Goal: Task Accomplishment & Management: Use online tool/utility

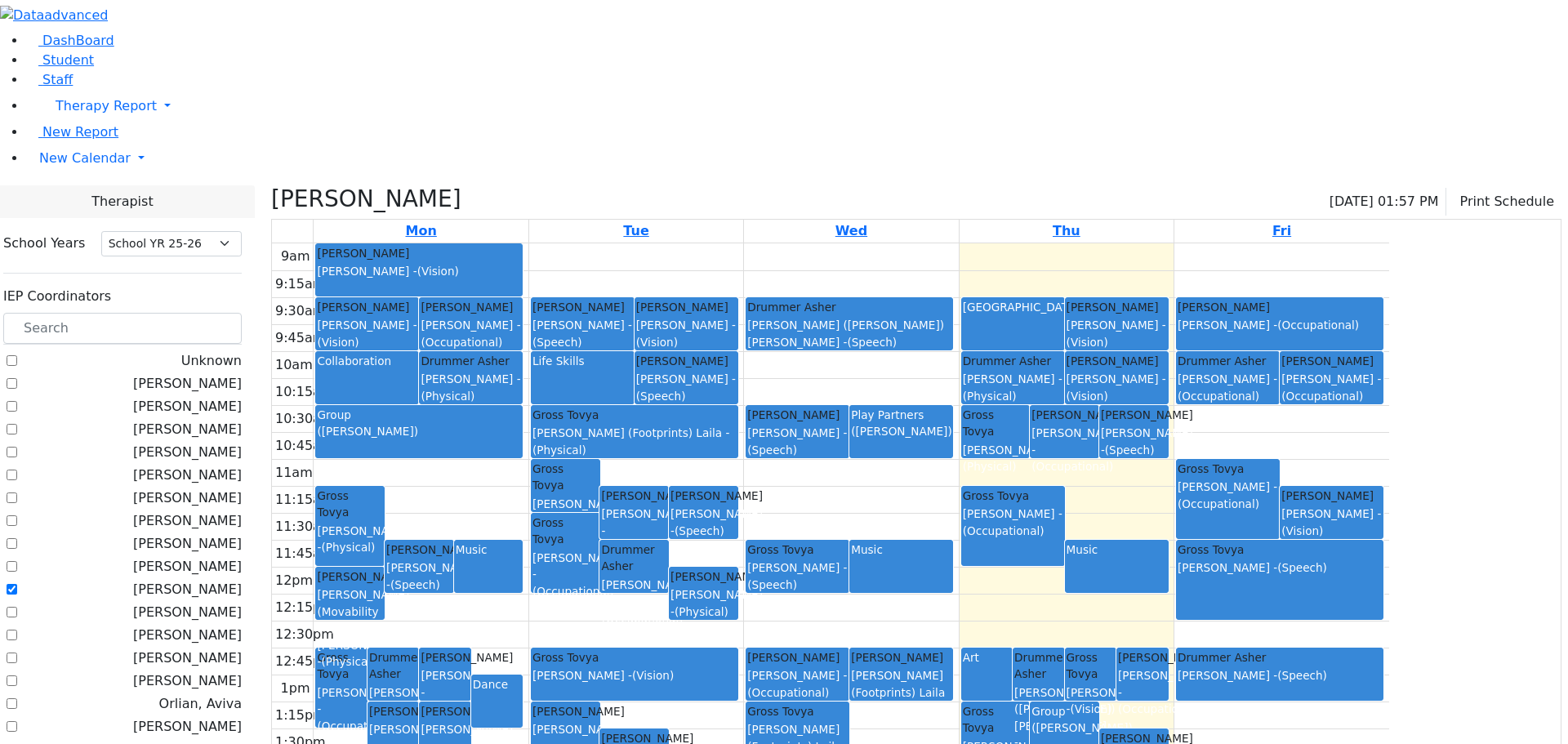
select select "212"
click at [81, 166] on span "New Calendar" at bounding box center [85, 158] width 91 height 15
click at [85, 218] on span "Teacher Report" at bounding box center [88, 210] width 98 height 15
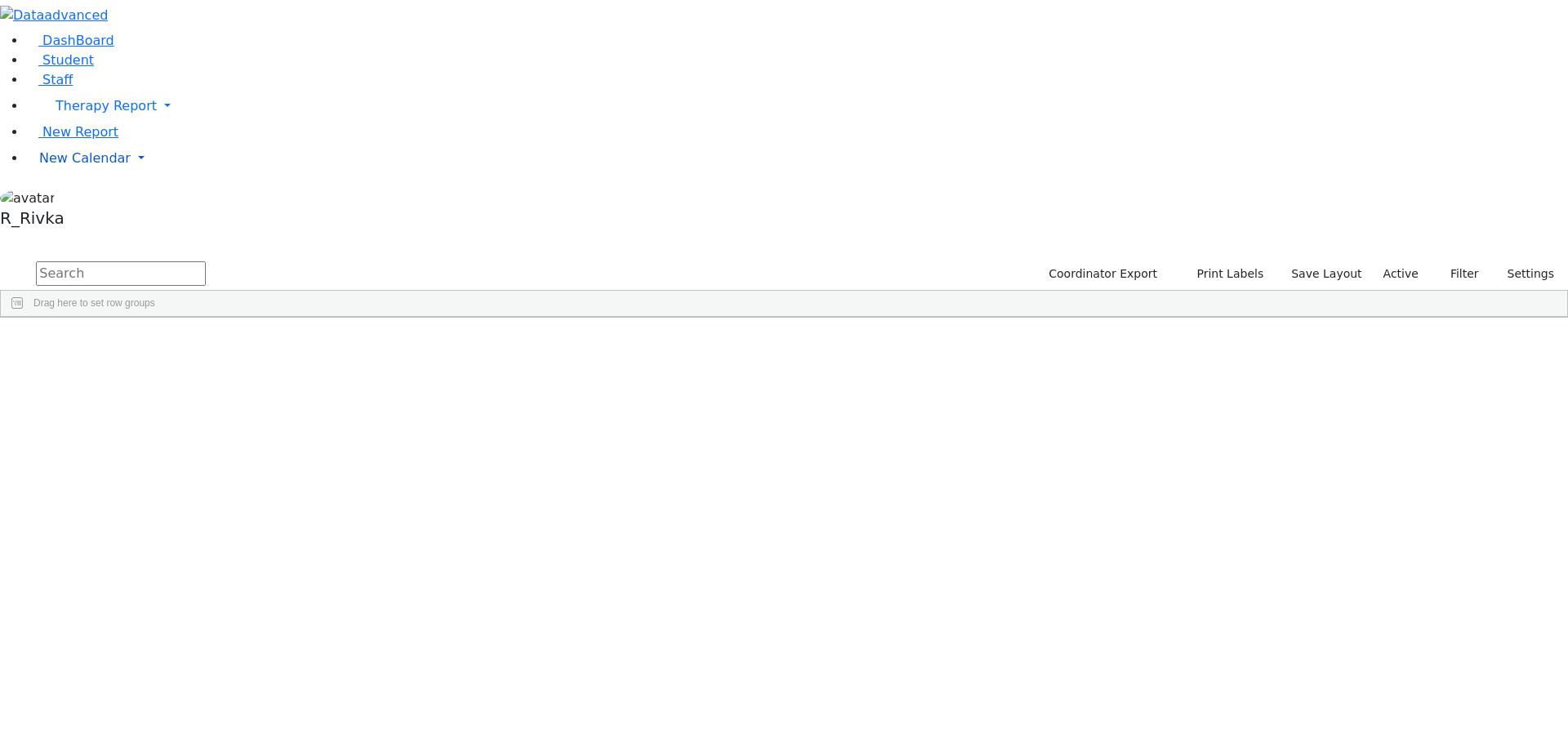
click at [46, 166] on span "New Calendar" at bounding box center [85, 158] width 91 height 15
click at [71, 199] on span "Calendar" at bounding box center [64, 190] width 59 height 15
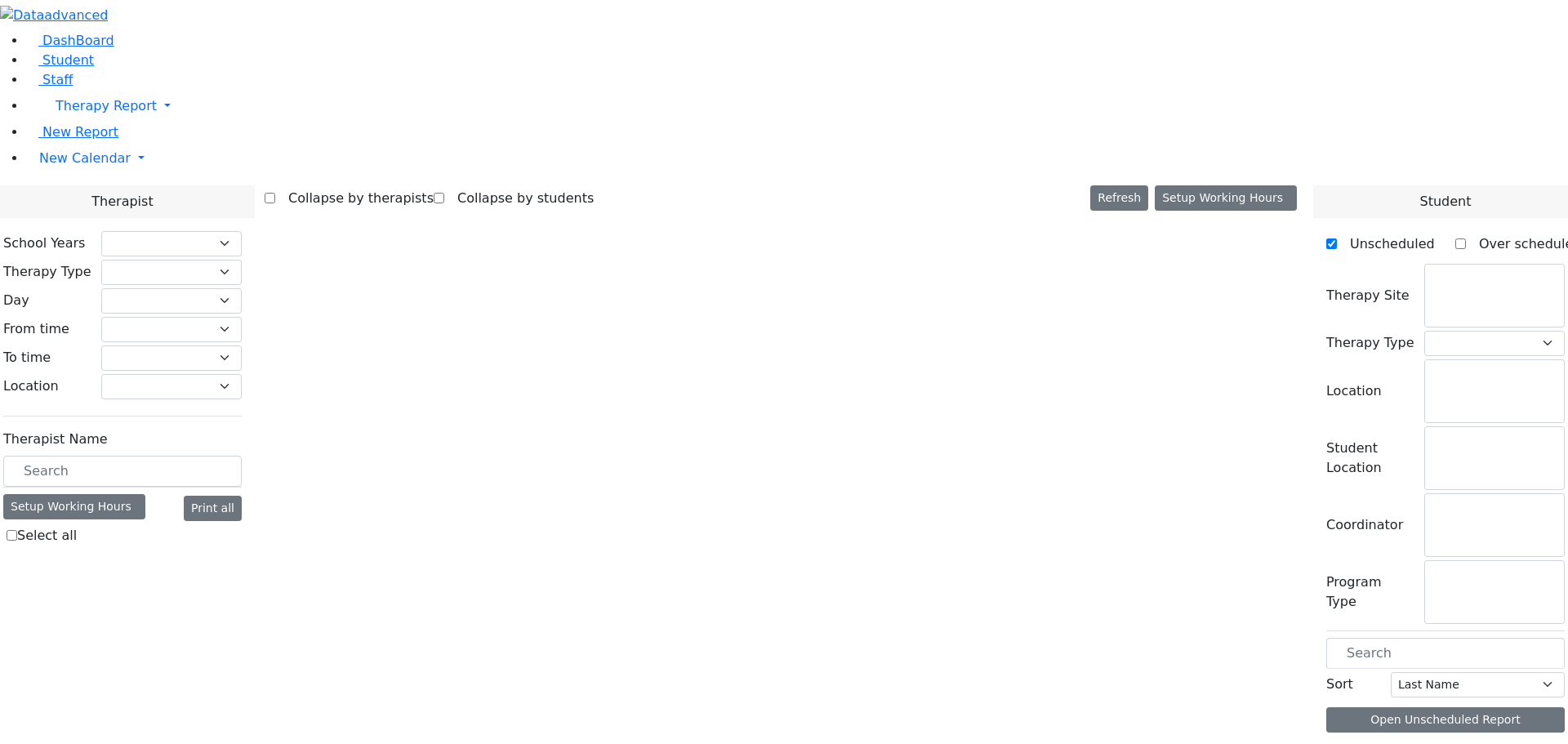
select select "212"
select select "2"
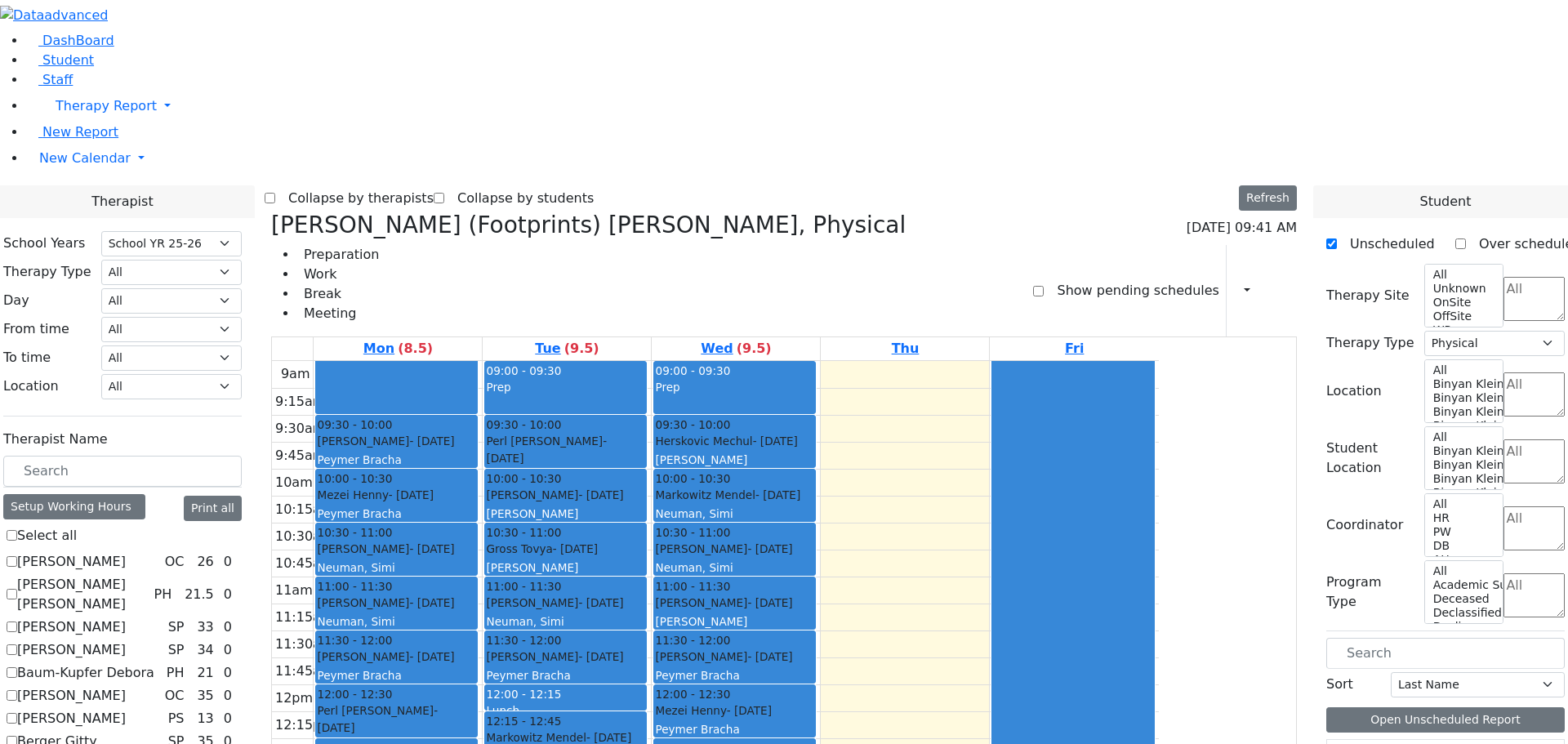
click at [125, 552] on label "[PERSON_NAME]" at bounding box center [71, 562] width 108 height 20
click at [17, 556] on input "[PERSON_NAME]" at bounding box center [12, 561] width 11 height 11
checkbox input "true"
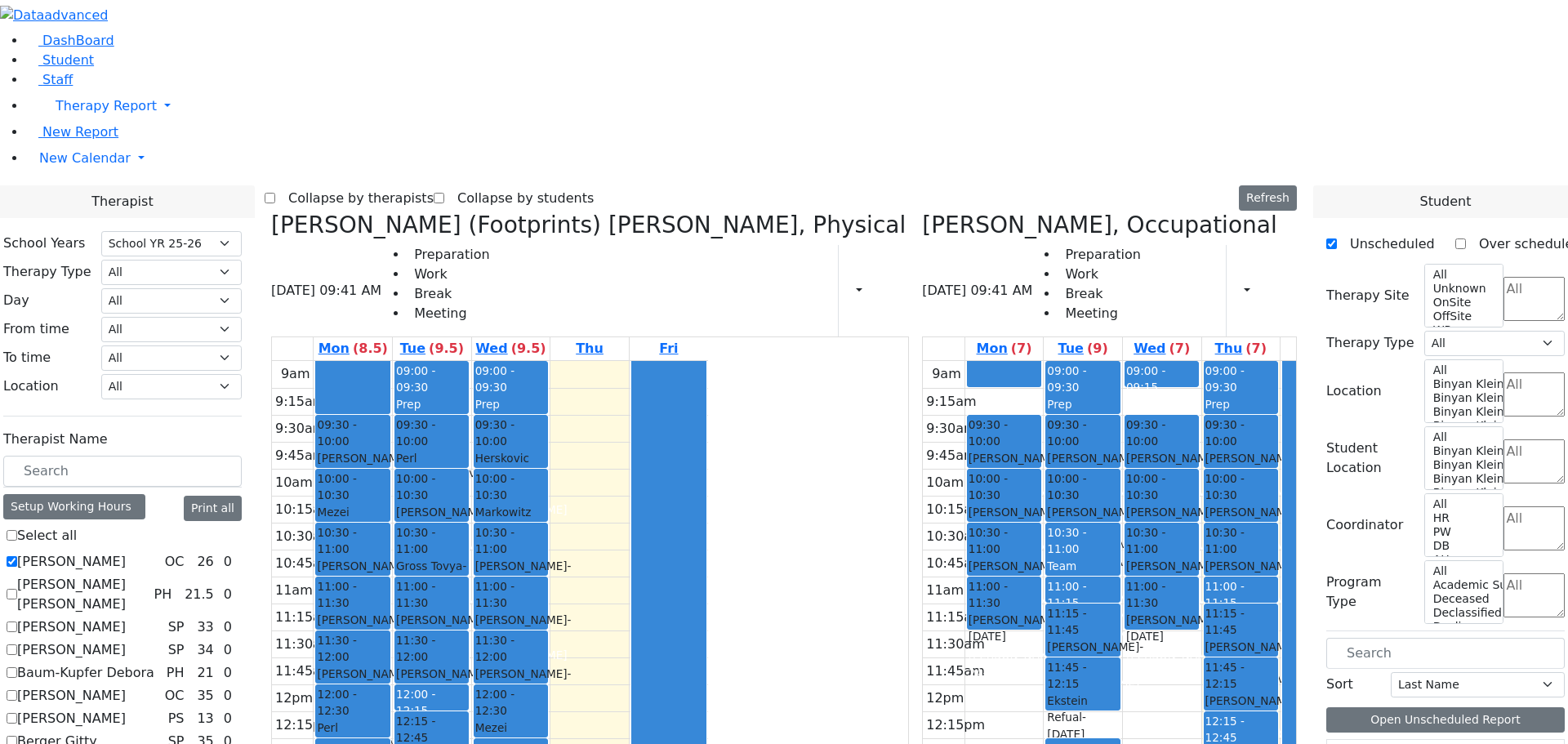
click at [424, 211] on div "[PERSON_NAME] (Footprints) [PERSON_NAME], Physical [DATE] 09:41 AM Preparation …" at bounding box center [590, 599] width 651 height 776
click at [271, 211] on icon at bounding box center [271, 225] width 0 height 27
select select "1"
checkbox input "false"
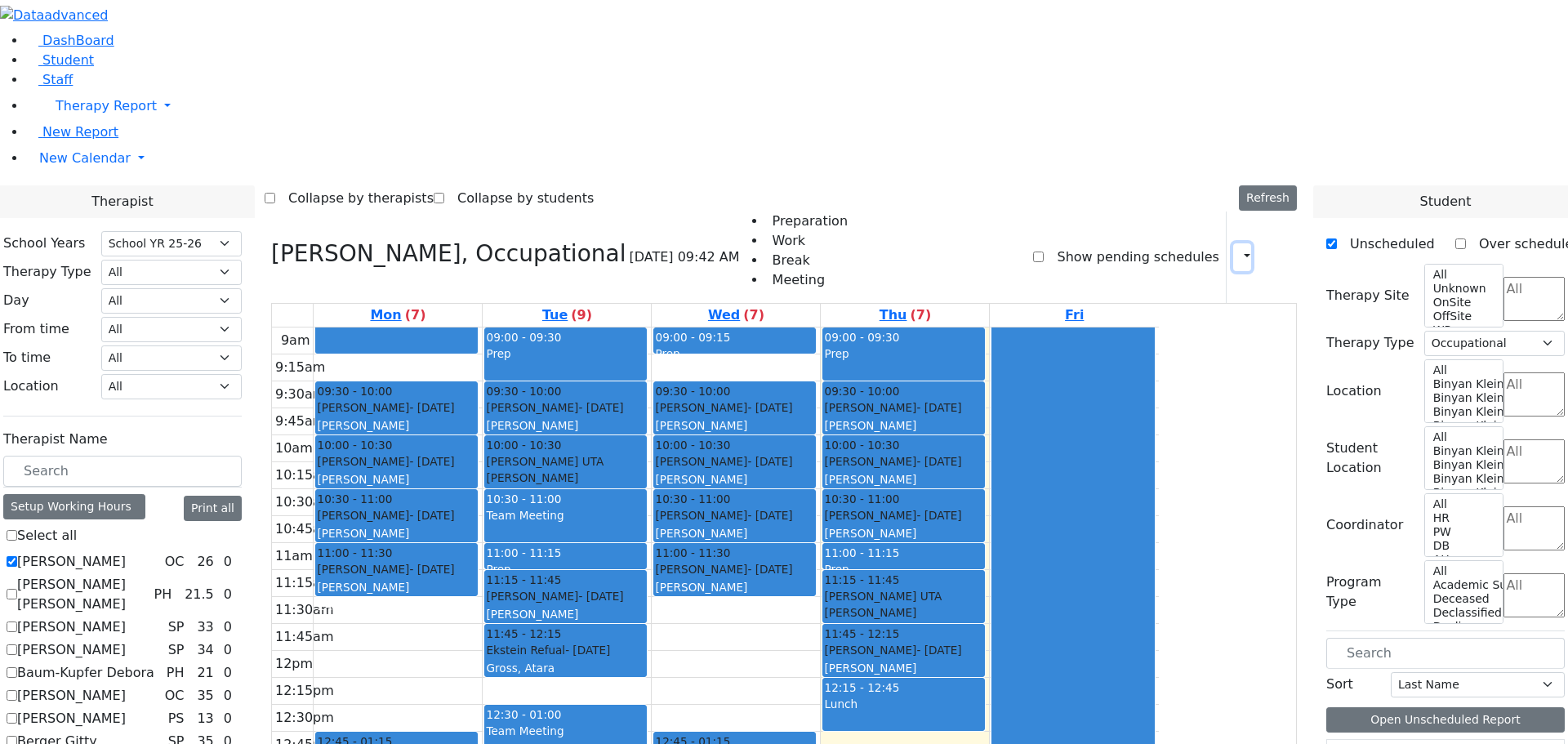
click at [1237, 249] on icon "button" at bounding box center [1237, 256] width 0 height 15
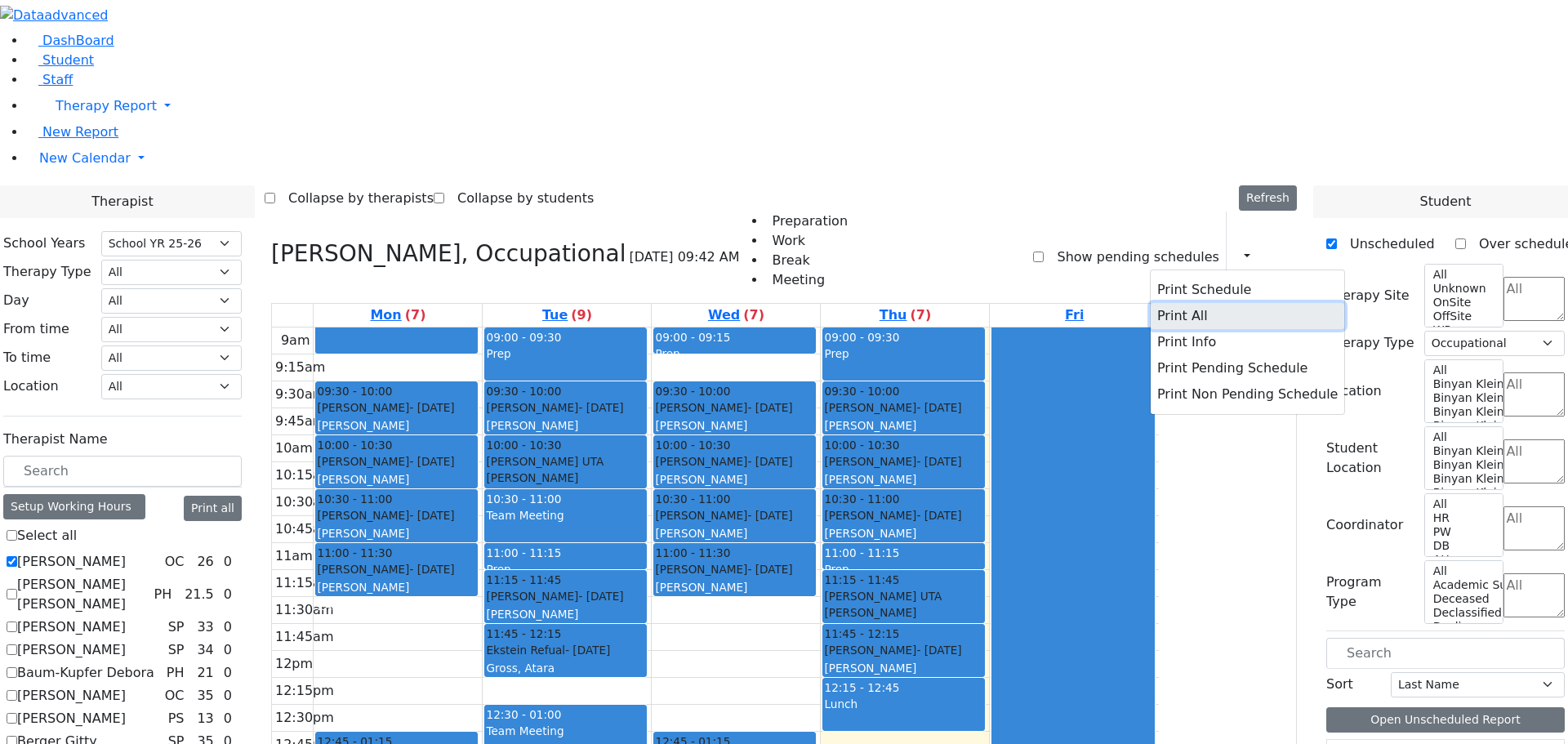
click at [1190, 303] on button "Print All" at bounding box center [1247, 315] width 193 height 26
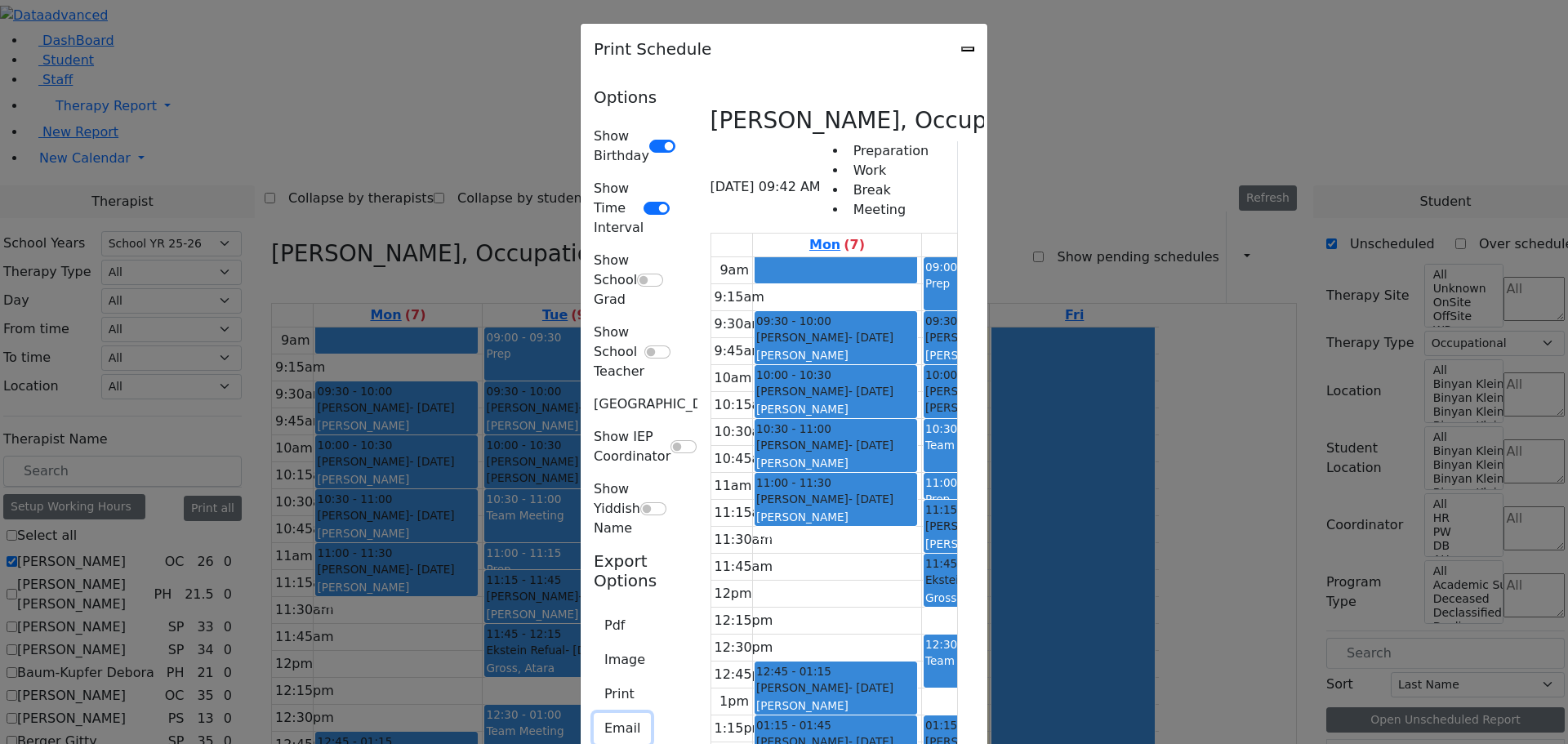
click at [593, 713] on button "Email" at bounding box center [622, 728] width 57 height 31
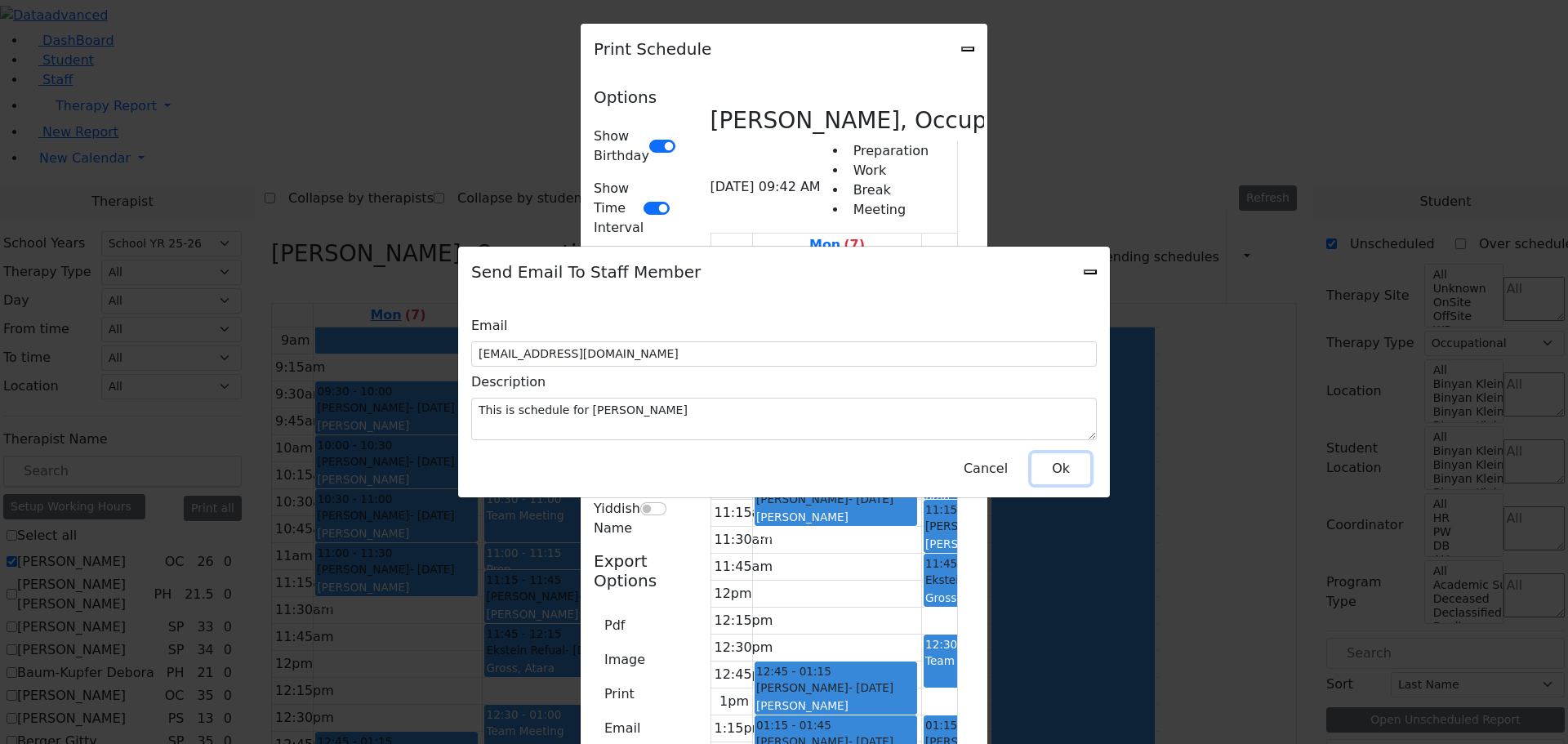
click at [1062, 459] on button "Ok" at bounding box center [1061, 468] width 59 height 31
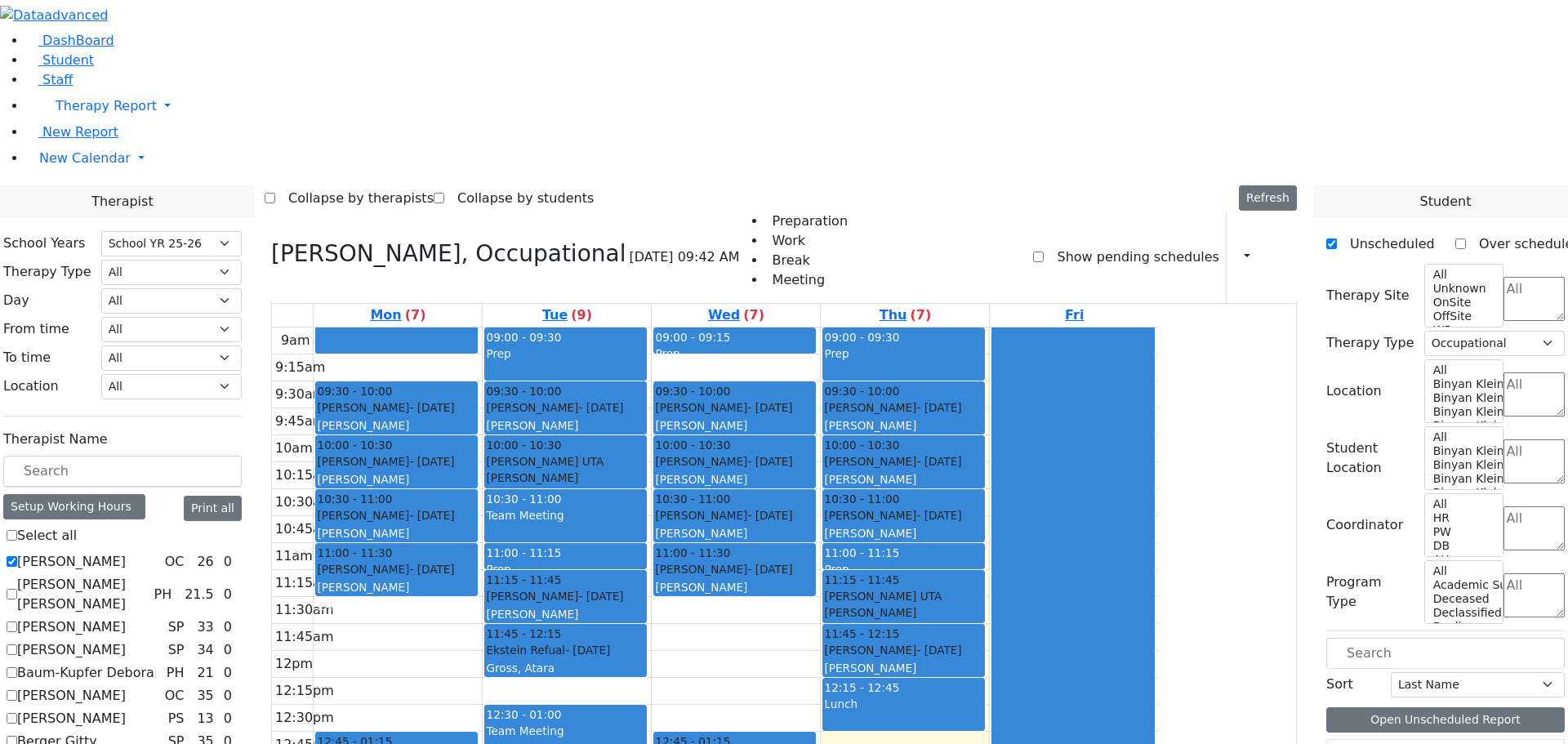
click at [125, 552] on label "[PERSON_NAME]" at bounding box center [71, 562] width 108 height 20
click at [17, 556] on input "[PERSON_NAME]" at bounding box center [12, 561] width 11 height 11
checkbox input "false"
select select
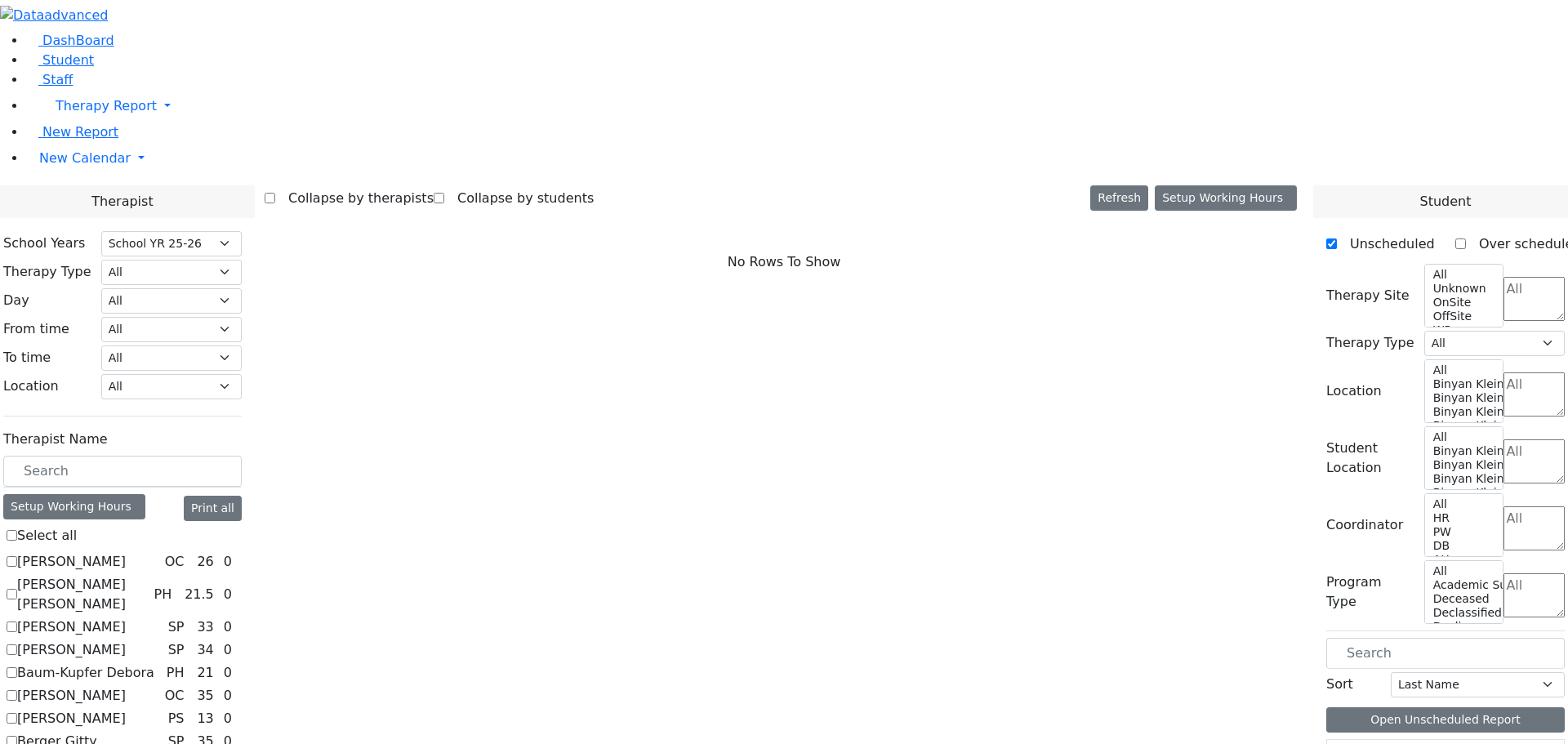
scroll to position [408, 0]
checkbox input "true"
select select "2"
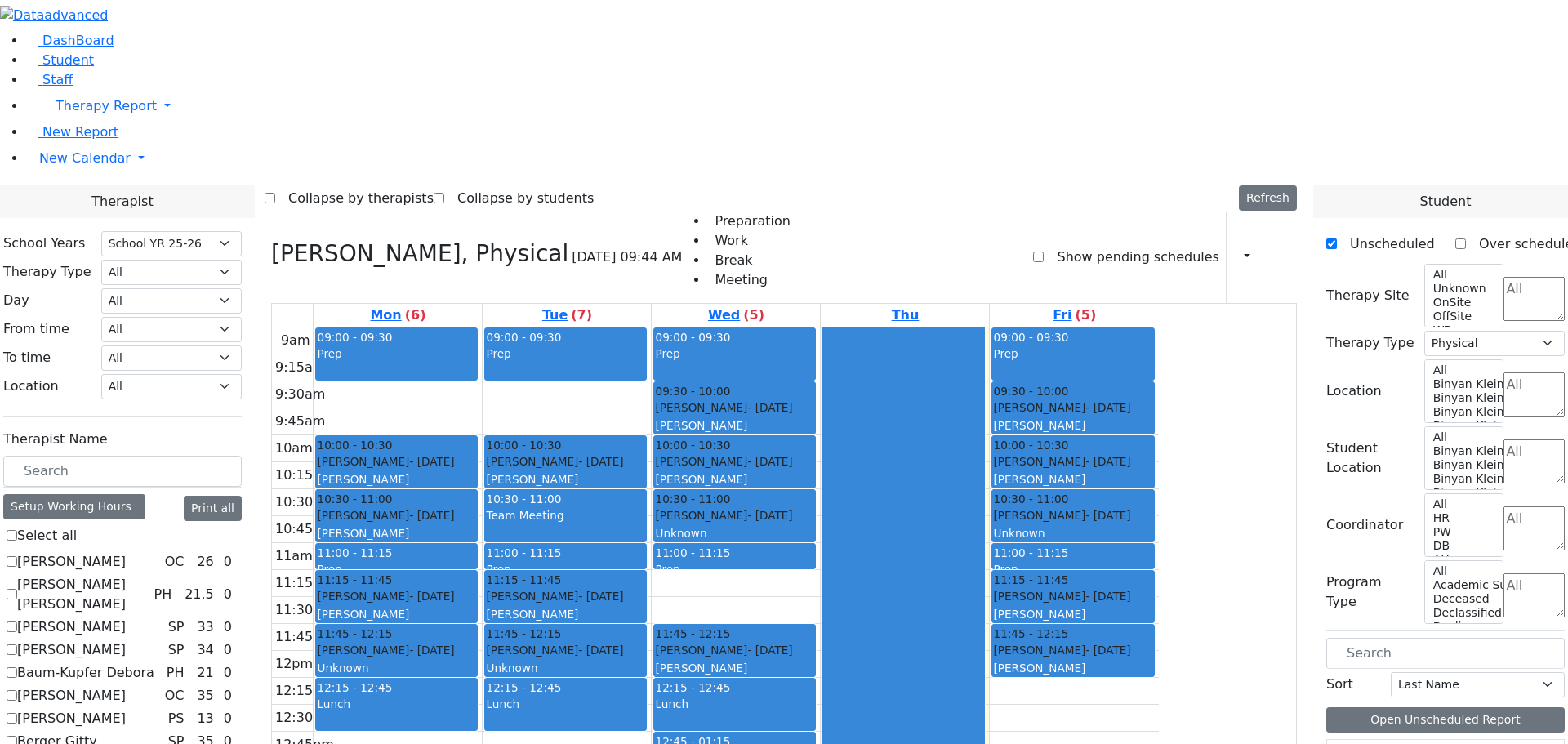
scroll to position [4, 0]
